Goal: Find specific page/section: Find specific page/section

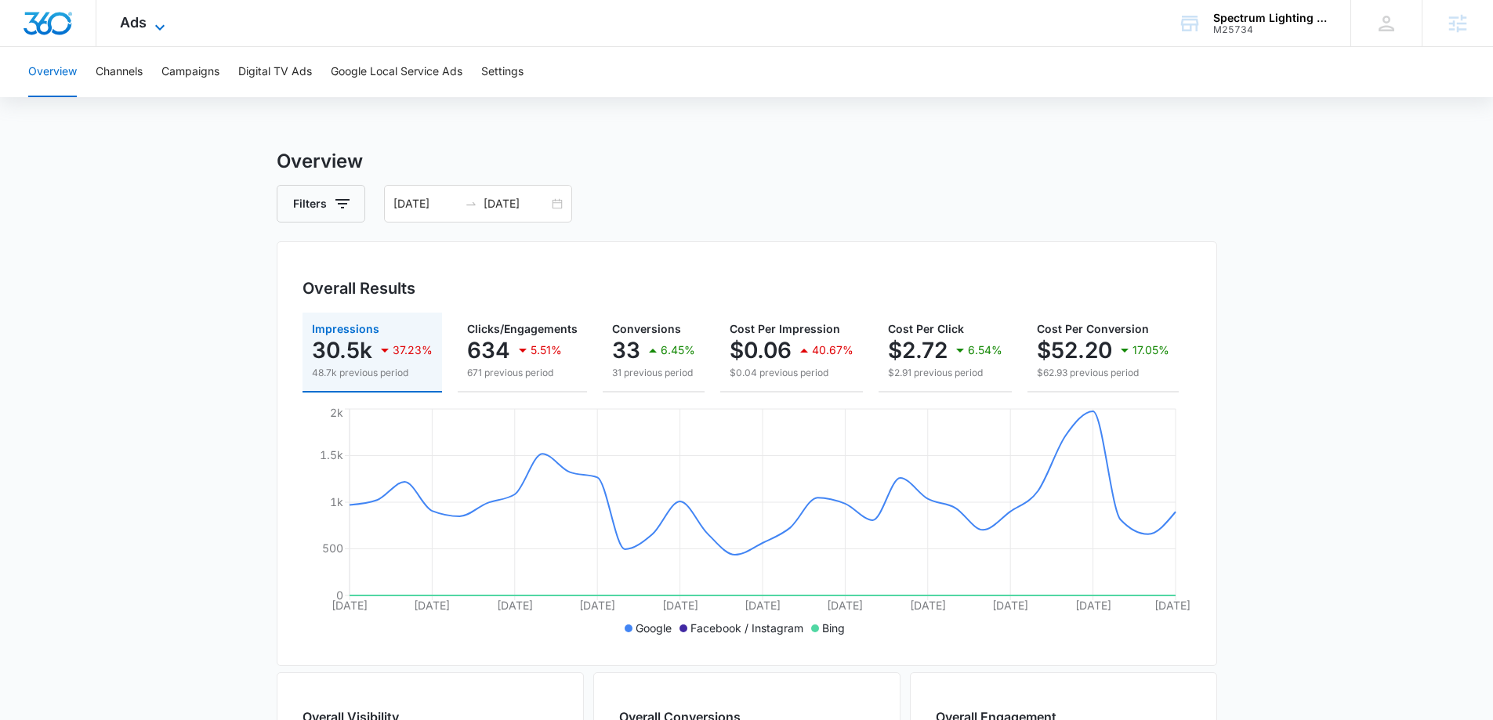
click at [163, 20] on icon at bounding box center [159, 27] width 19 height 19
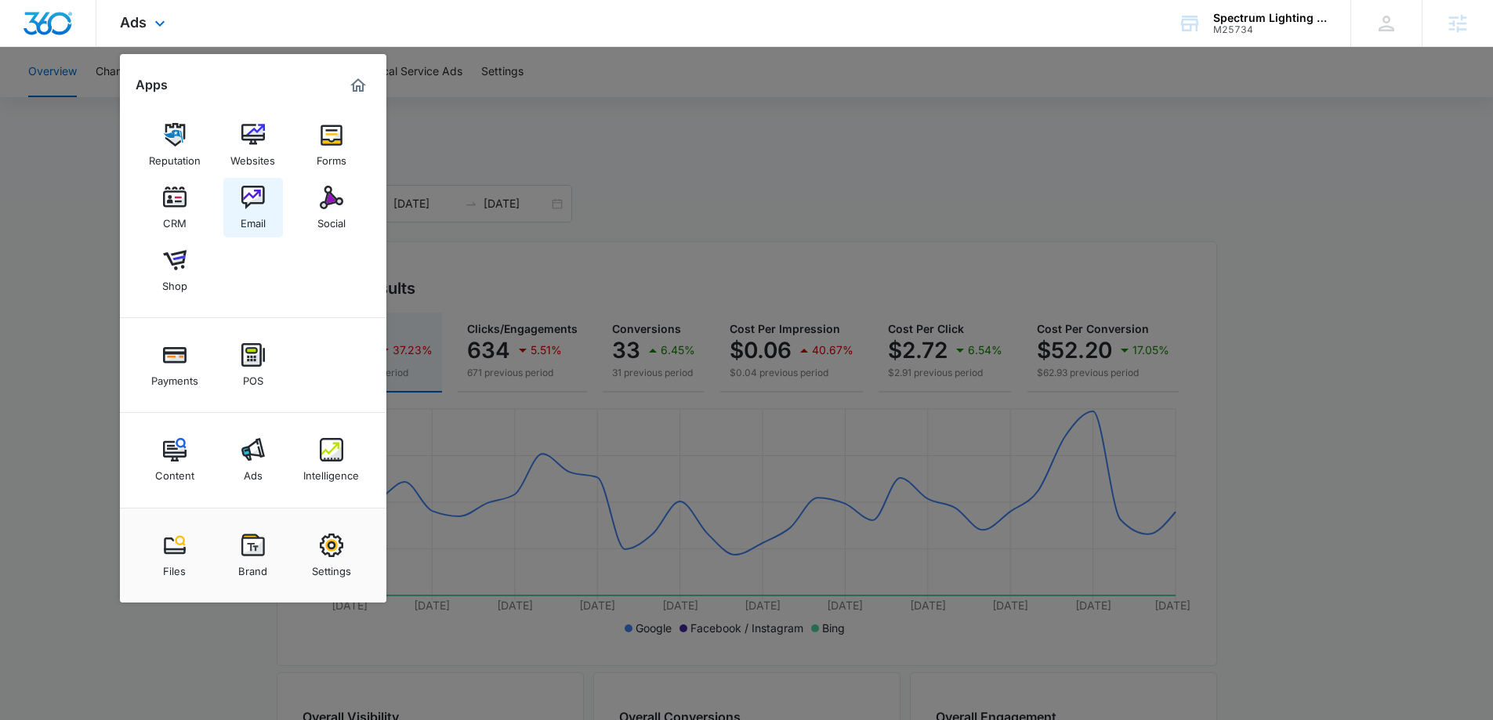
click at [231, 209] on link "Email" at bounding box center [253, 208] width 60 height 60
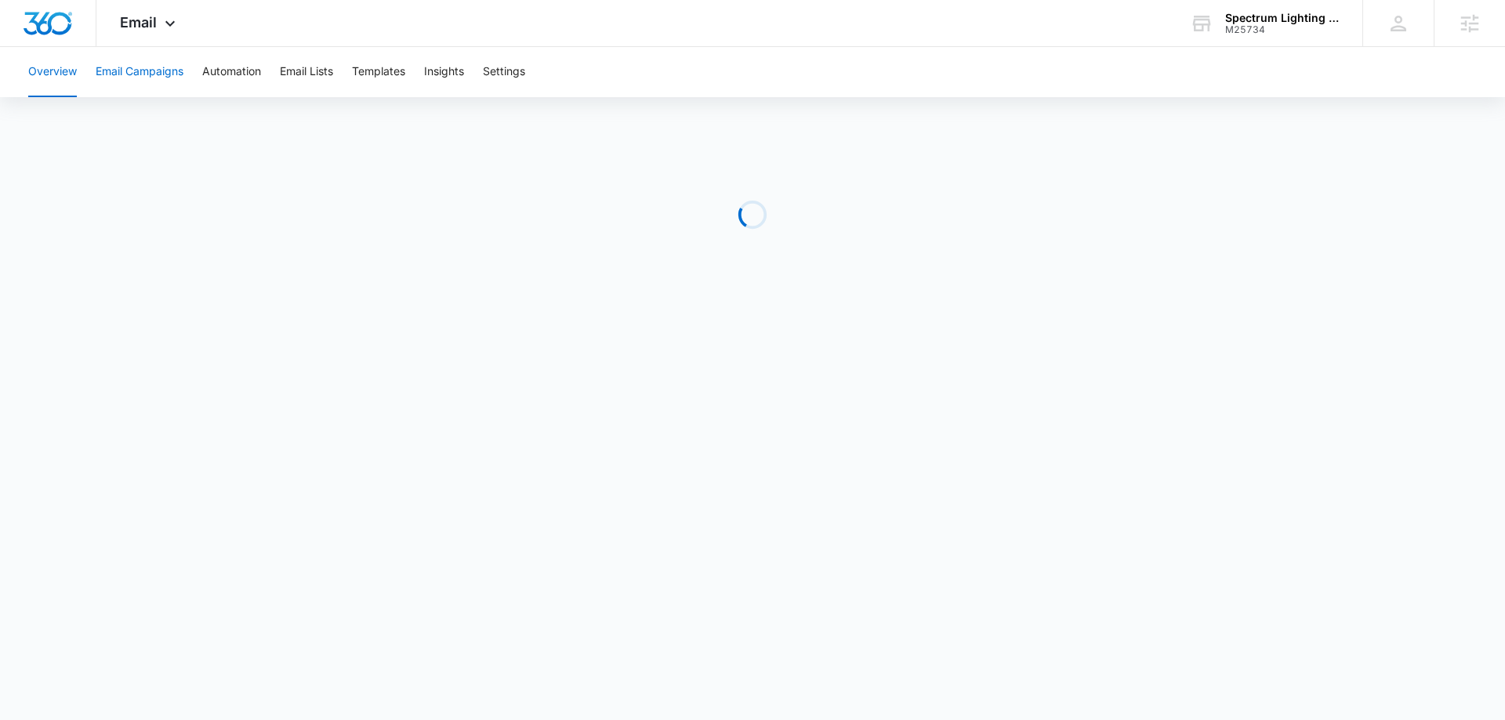
click at [126, 76] on button "Email Campaigns" at bounding box center [140, 72] width 88 height 50
click at [379, 79] on button "Templates" at bounding box center [378, 72] width 53 height 50
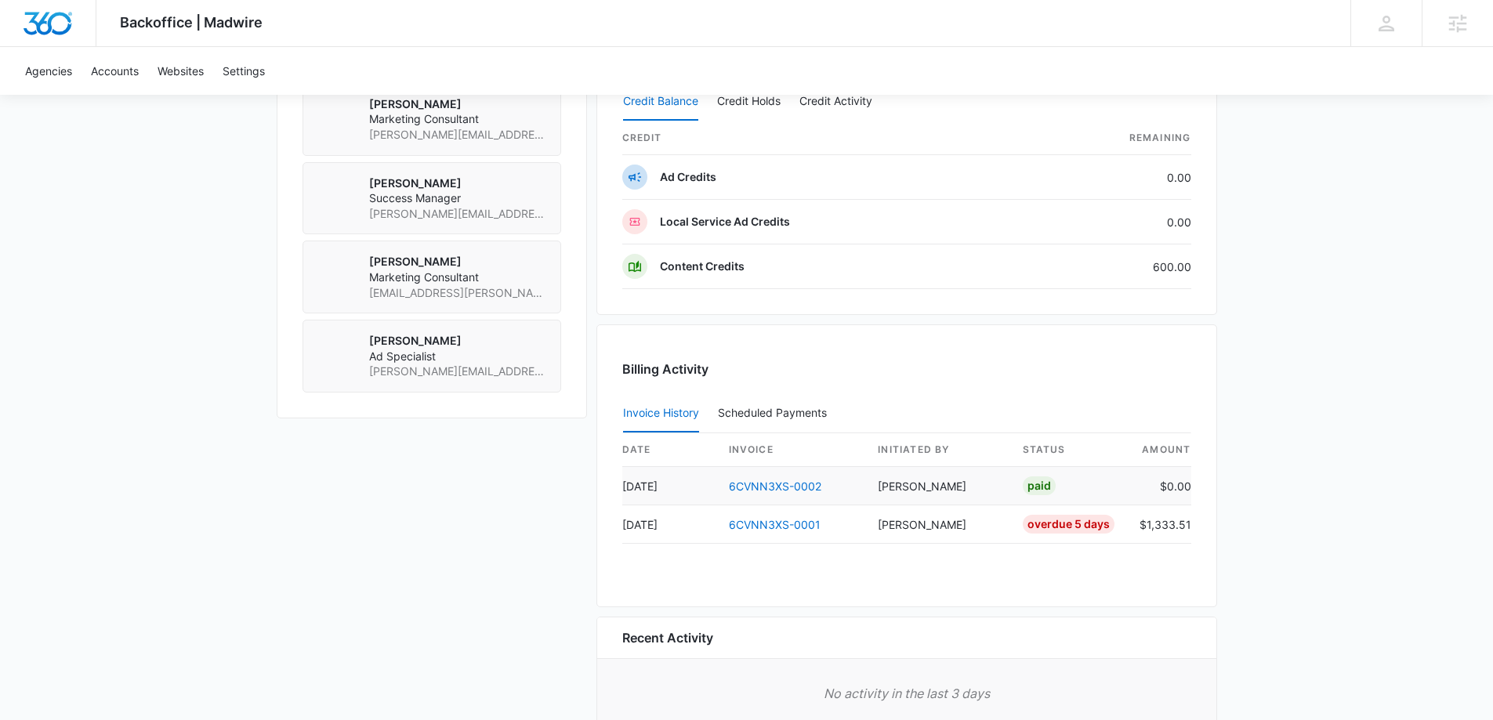
scroll to position [1254, 0]
click at [751, 519] on link "6CVNN3XS-0001" at bounding box center [775, 523] width 92 height 13
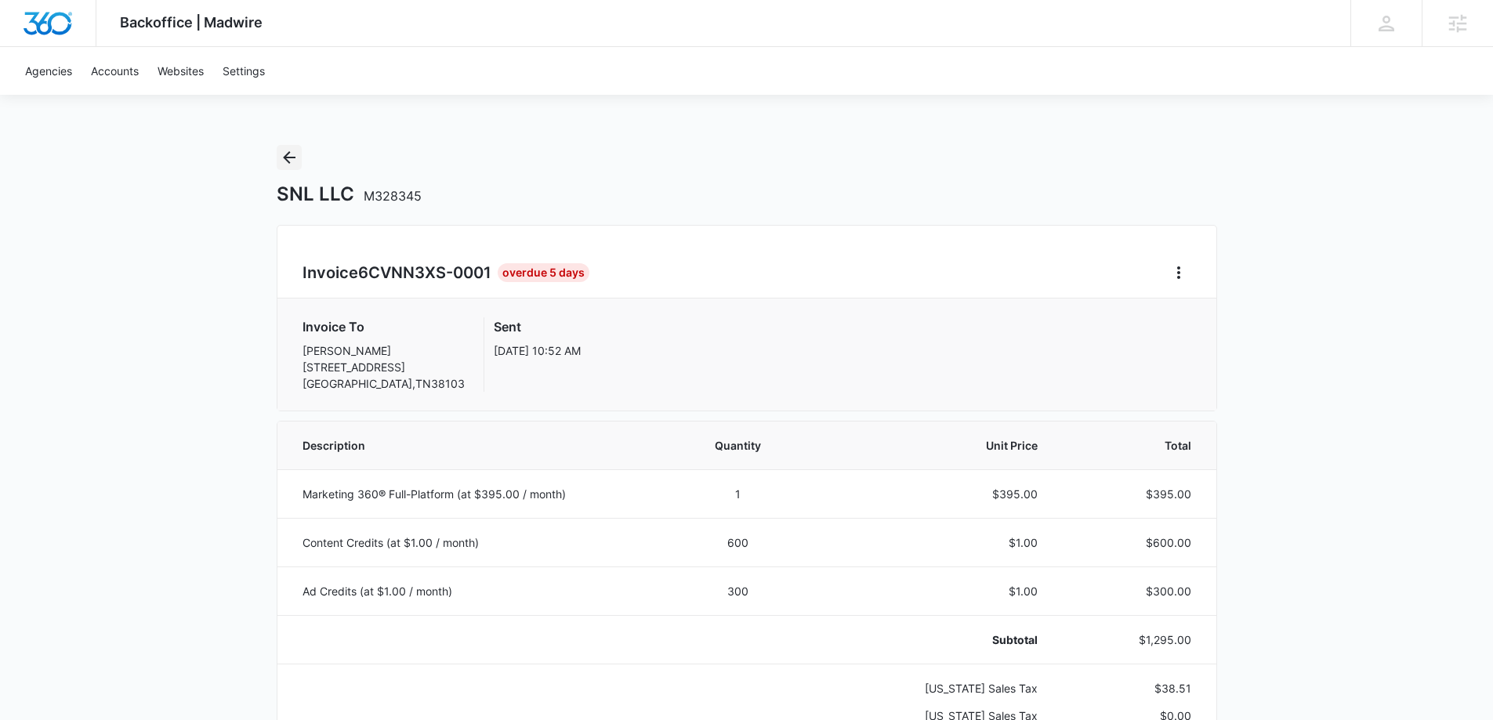
click at [288, 162] on icon "Back" at bounding box center [289, 157] width 13 height 13
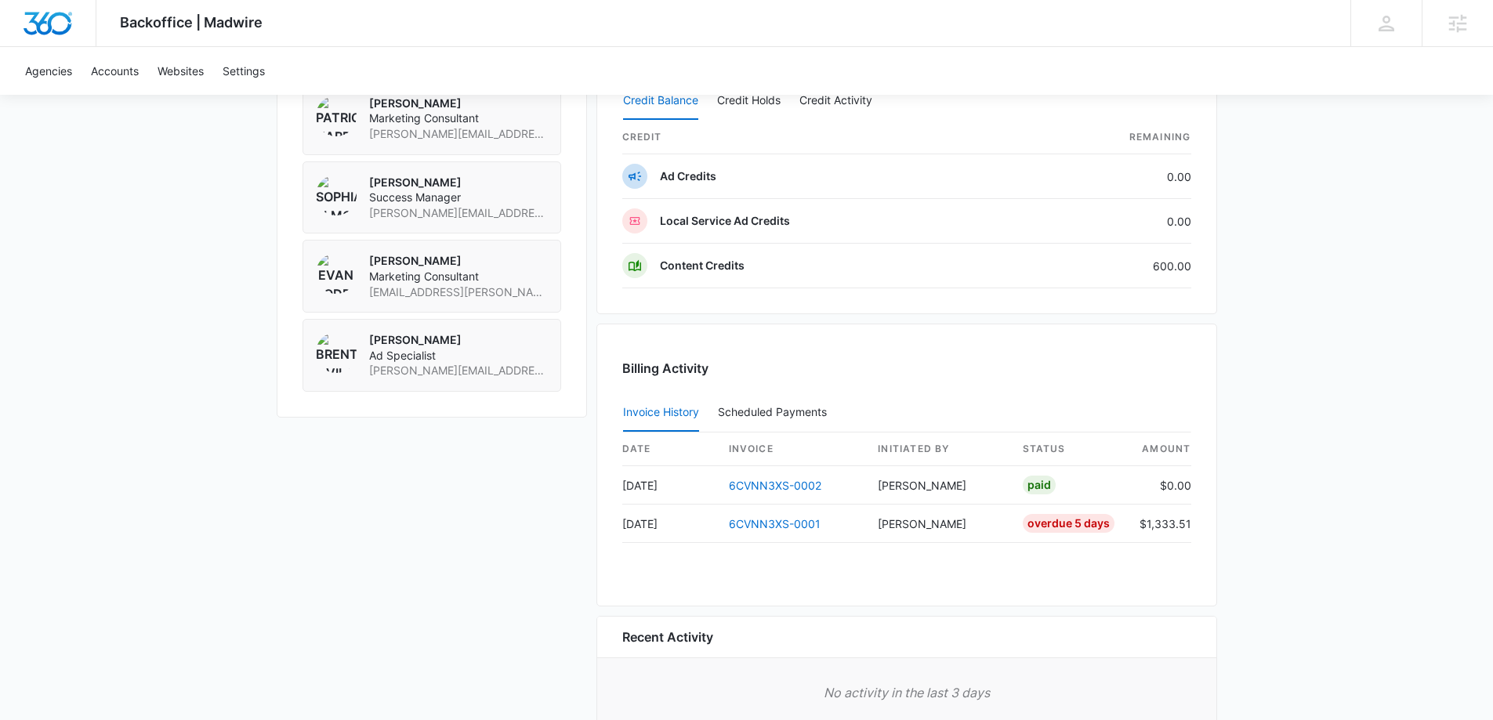
scroll to position [1340, 0]
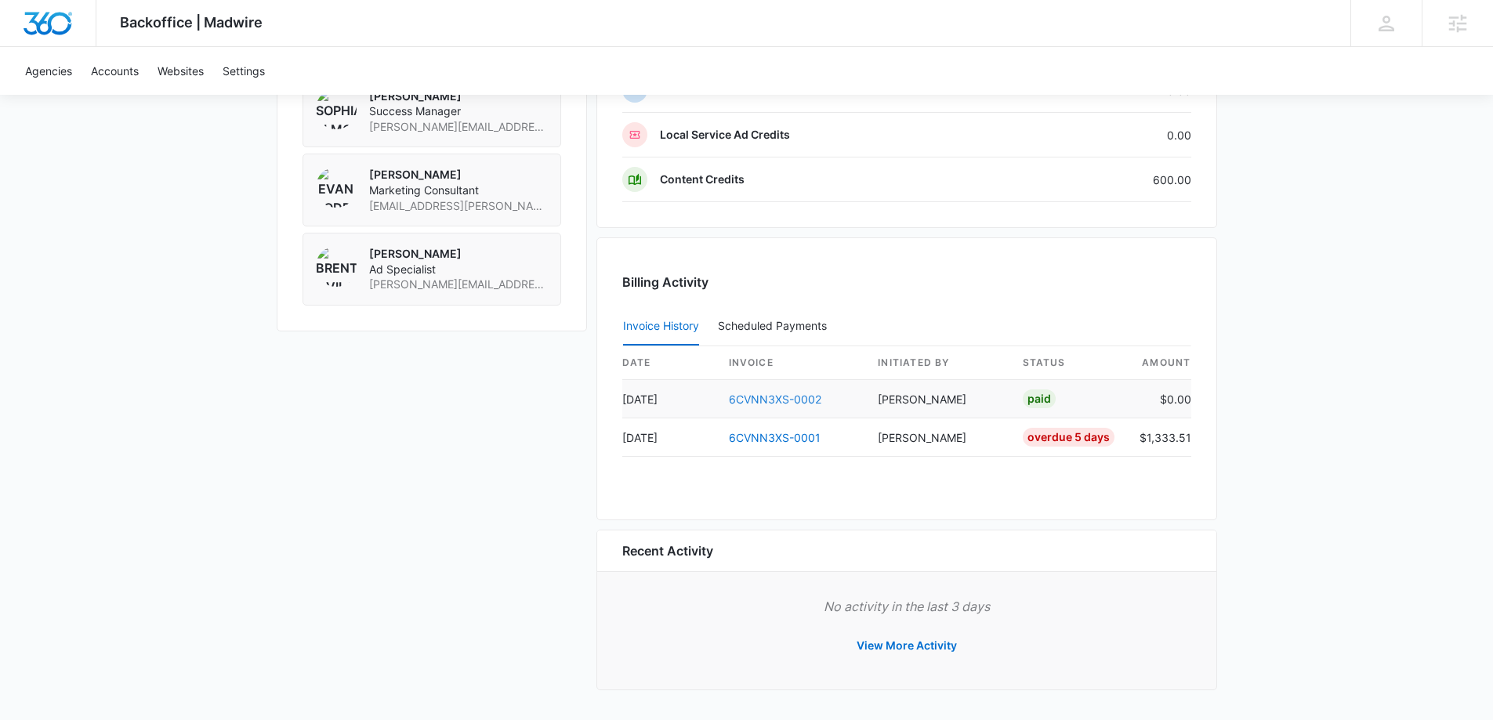
click at [773, 399] on link "6CVNN3XS-0002" at bounding box center [775, 399] width 92 height 13
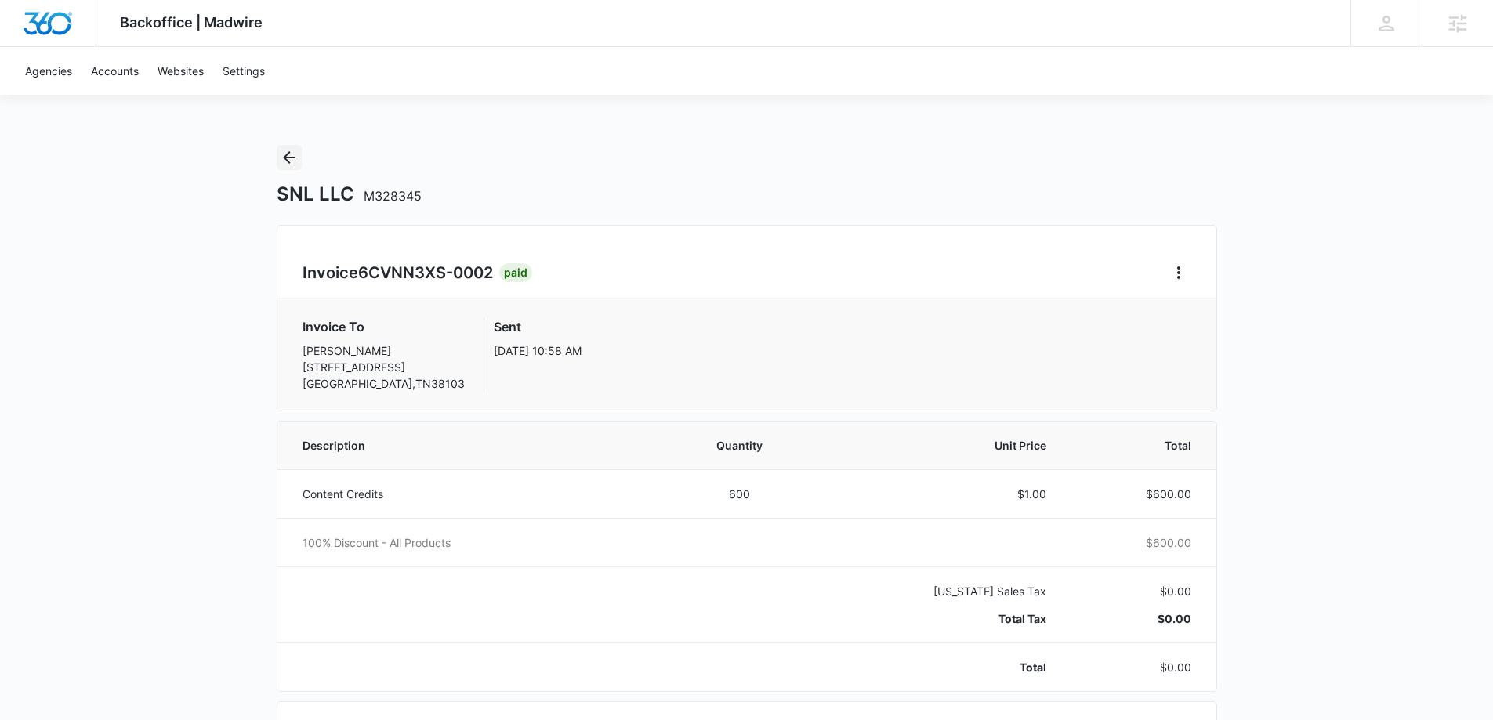
click at [287, 165] on icon "Back" at bounding box center [289, 157] width 19 height 19
